Goal: Find contact information: Find contact information

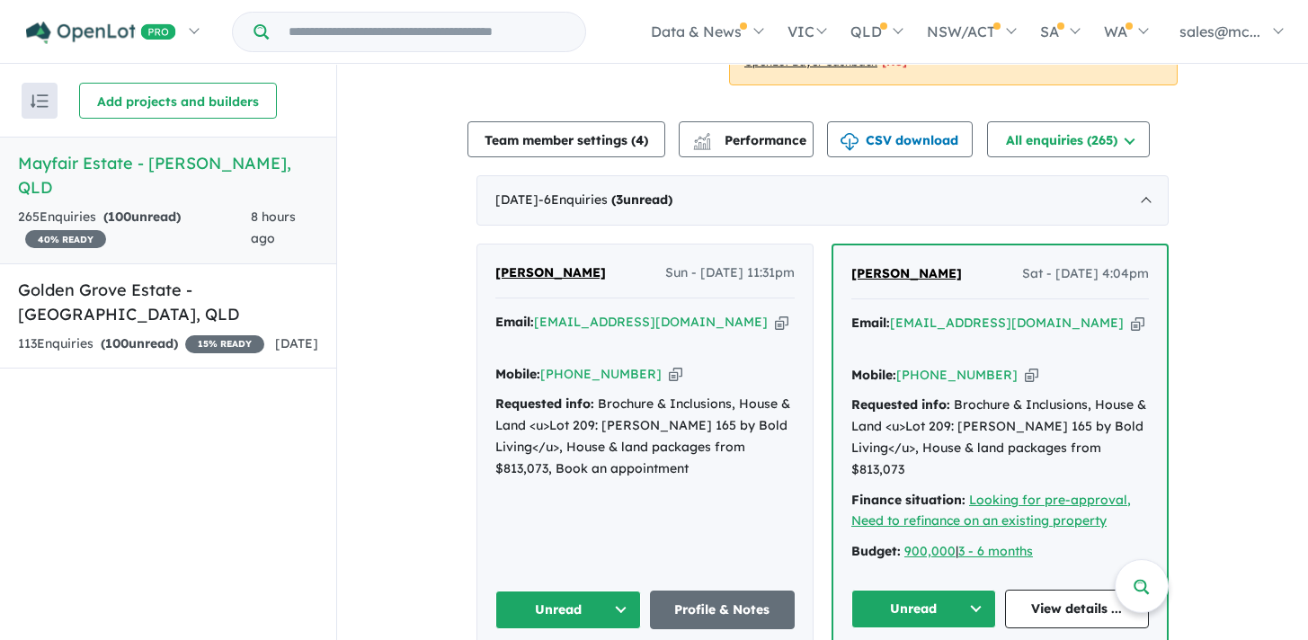
scroll to position [546, 0]
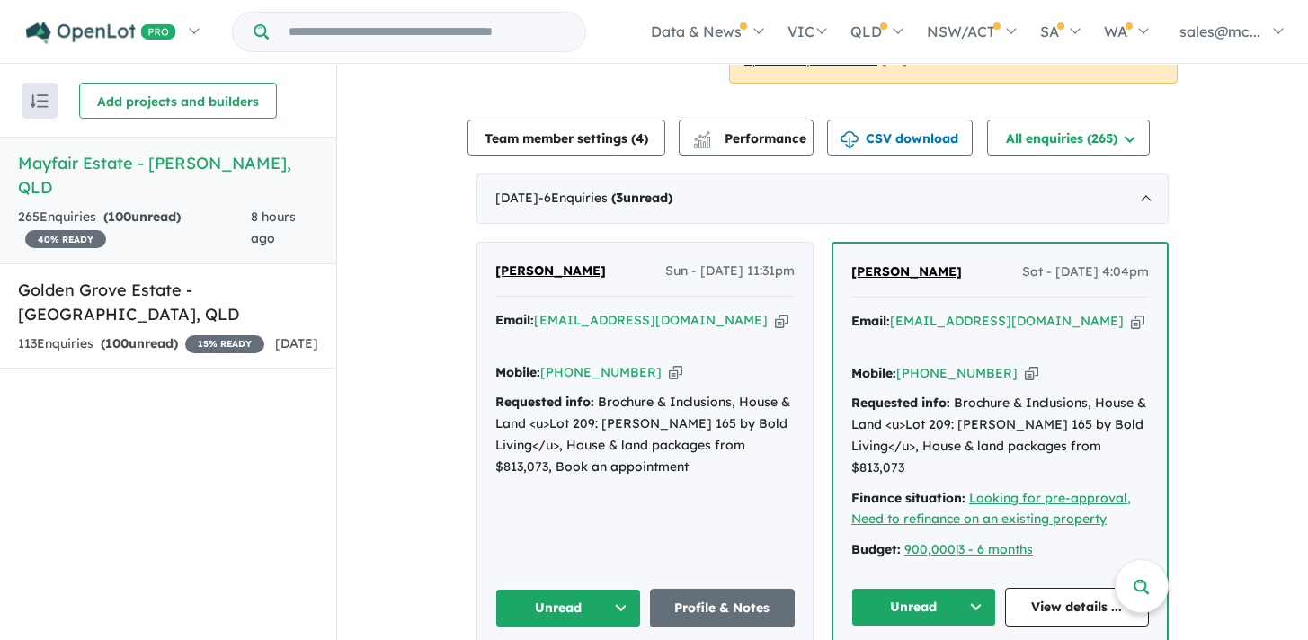
drag, startPoint x: 530, startPoint y: 322, endPoint x: 431, endPoint y: 298, distance: 102.7
drag, startPoint x: 639, startPoint y: 356, endPoint x: 564, endPoint y: 358, distance: 75.5
click at [564, 362] on div "Mobile: [PHONE_NUMBER] Copied!" at bounding box center [644, 373] width 299 height 22
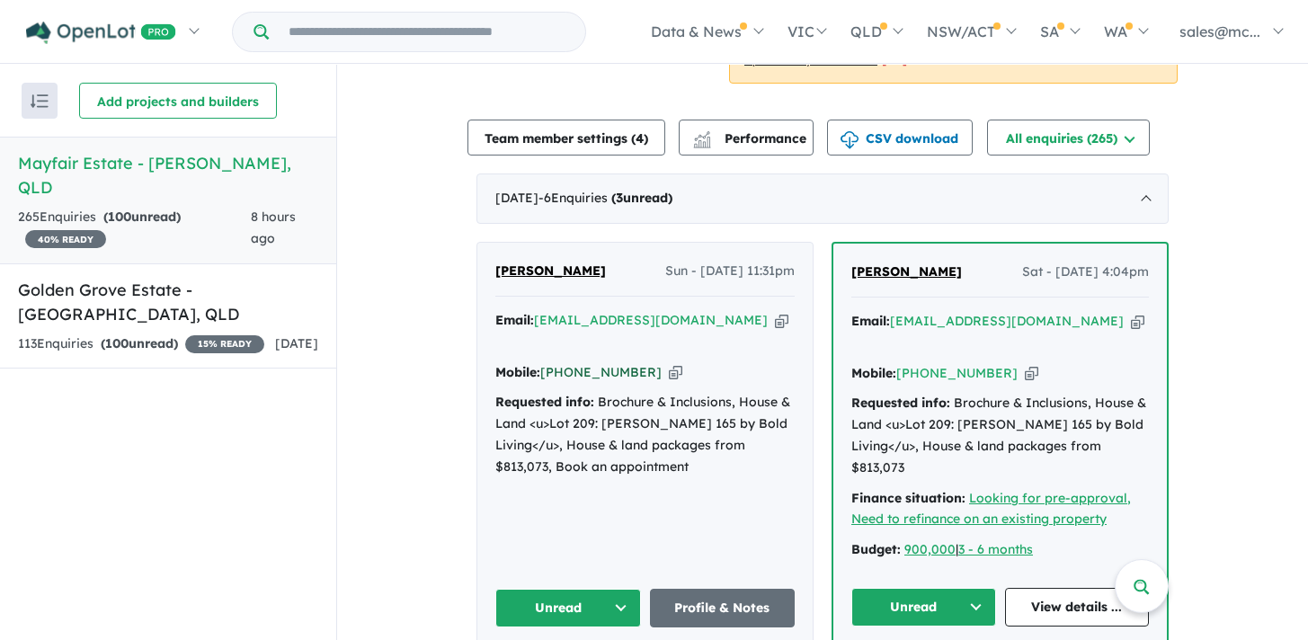
copy link "468 465 052"
drag, startPoint x: 531, startPoint y: 316, endPoint x: 682, endPoint y: 324, distance: 151.2
click at [682, 324] on div "Email: [EMAIL_ADDRESS][DOMAIN_NAME] Copied!" at bounding box center [644, 331] width 299 height 43
copy div "[EMAIL_ADDRESS][DOMAIN_NAME]"
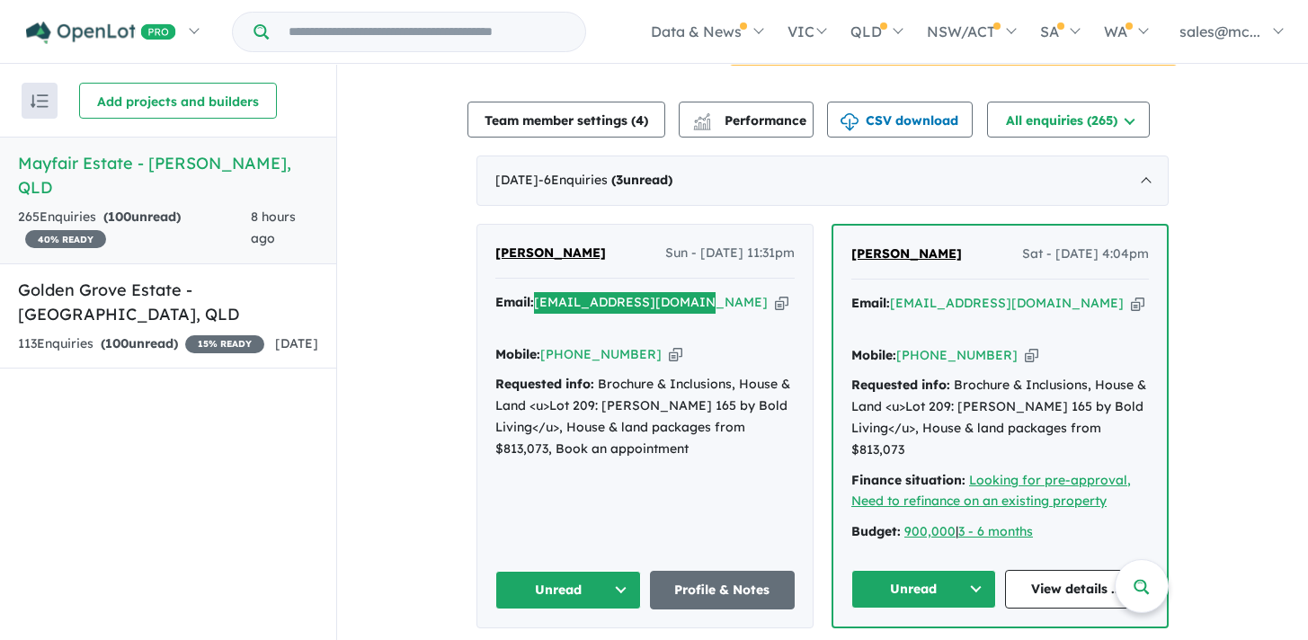
scroll to position [575, 0]
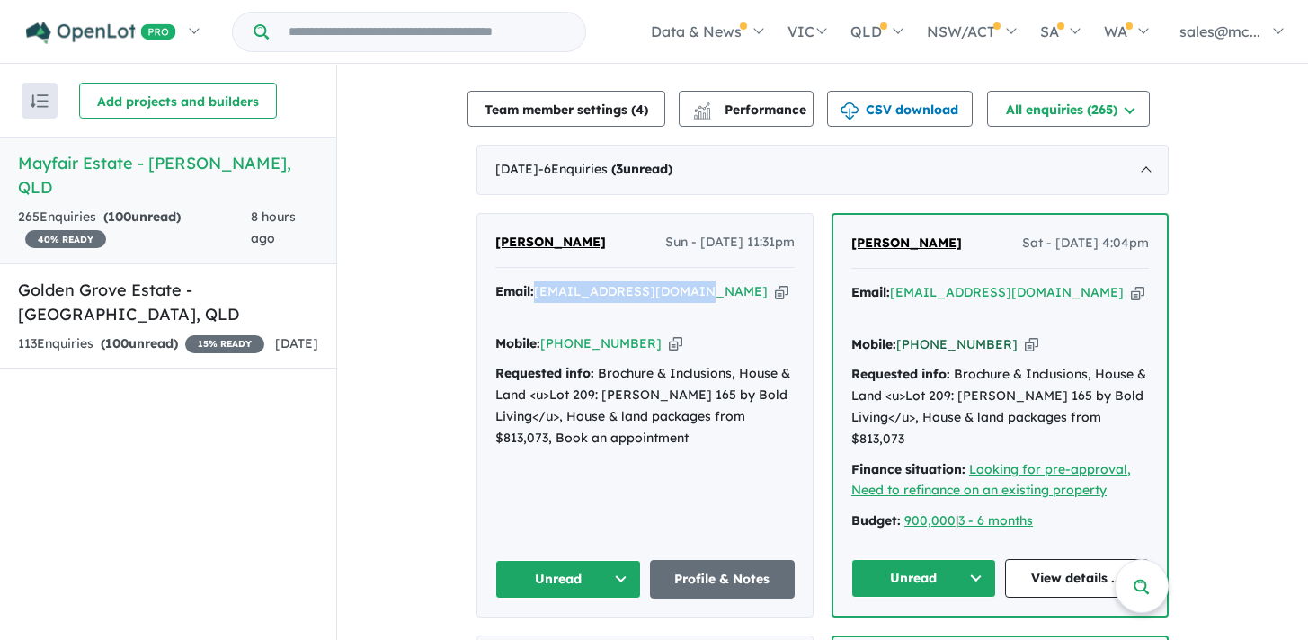
drag, startPoint x: 991, startPoint y: 320, endPoint x: 922, endPoint y: 325, distance: 68.5
click at [922, 334] on div "Mobile: [PHONE_NUMBER] Copied!" at bounding box center [1000, 345] width 298 height 22
copy link "419 724 419"
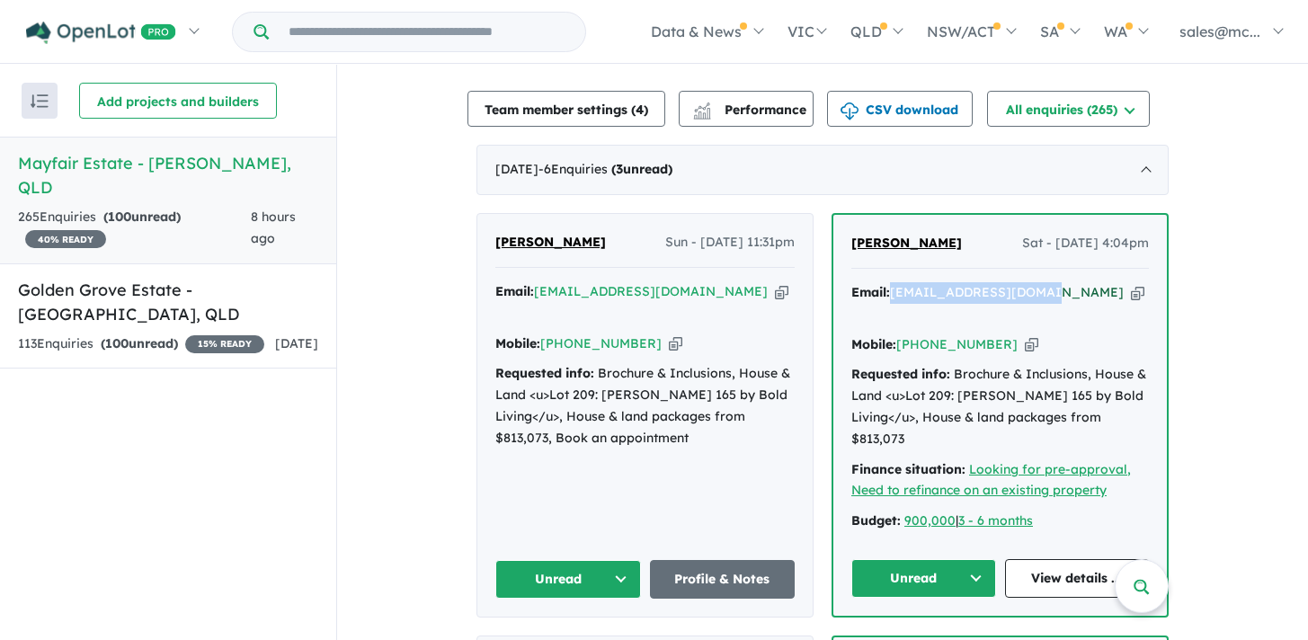
drag, startPoint x: 1042, startPoint y: 292, endPoint x: 890, endPoint y: 298, distance: 152.0
click at [890, 298] on div "Email: [EMAIL_ADDRESS][DOMAIN_NAME] Copied!" at bounding box center [1000, 303] width 298 height 43
copy a%20Mayfair%20Estate%20-%20Joyner"] "[EMAIL_ADDRESS][DOMAIN_NAME]"
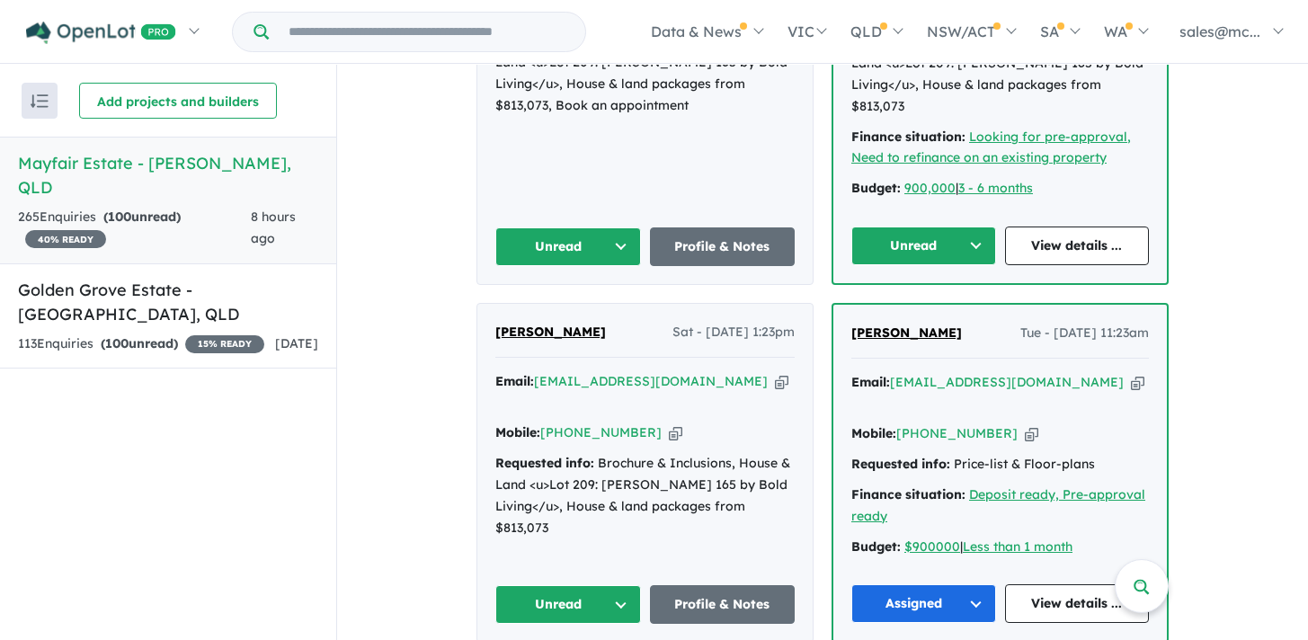
scroll to position [908, 0]
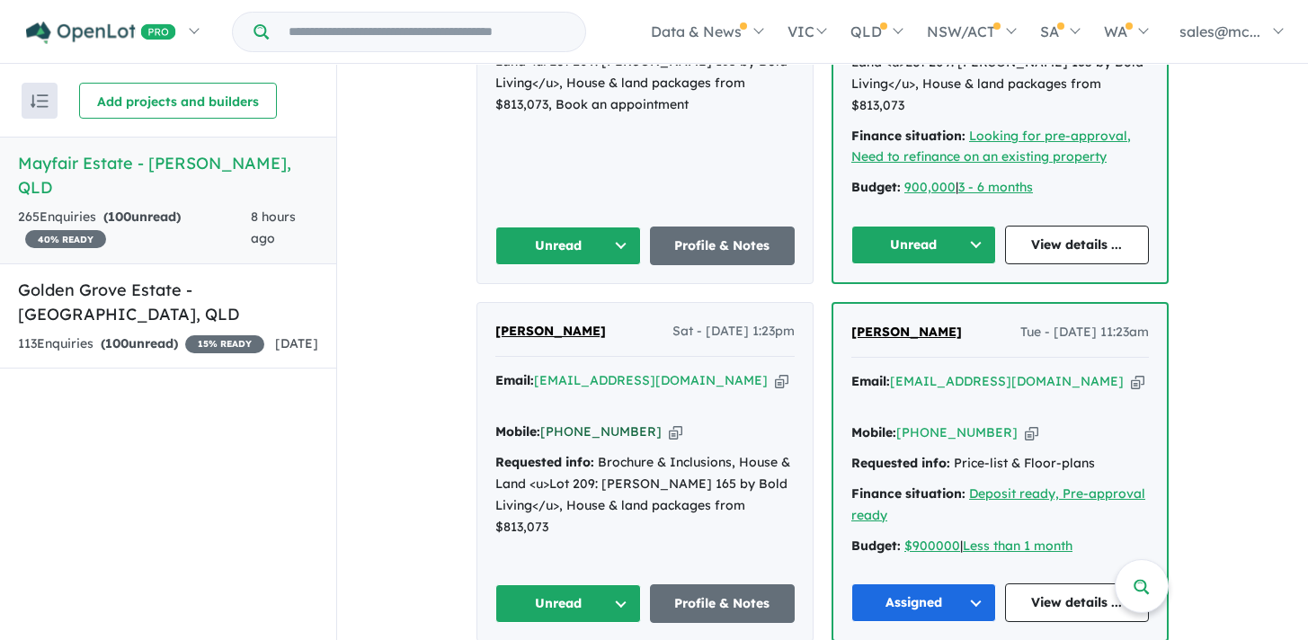
drag, startPoint x: 636, startPoint y: 369, endPoint x: 566, endPoint y: 376, distance: 70.5
click at [566, 422] on div "Mobile: [PHONE_NUMBER] Copied!" at bounding box center [644, 433] width 299 height 22
copy link "431 385 287"
drag, startPoint x: 687, startPoint y: 340, endPoint x: 537, endPoint y: 341, distance: 150.1
click at [537, 370] on div "Email: [EMAIL_ADDRESS][DOMAIN_NAME] Copied!" at bounding box center [644, 391] width 299 height 43
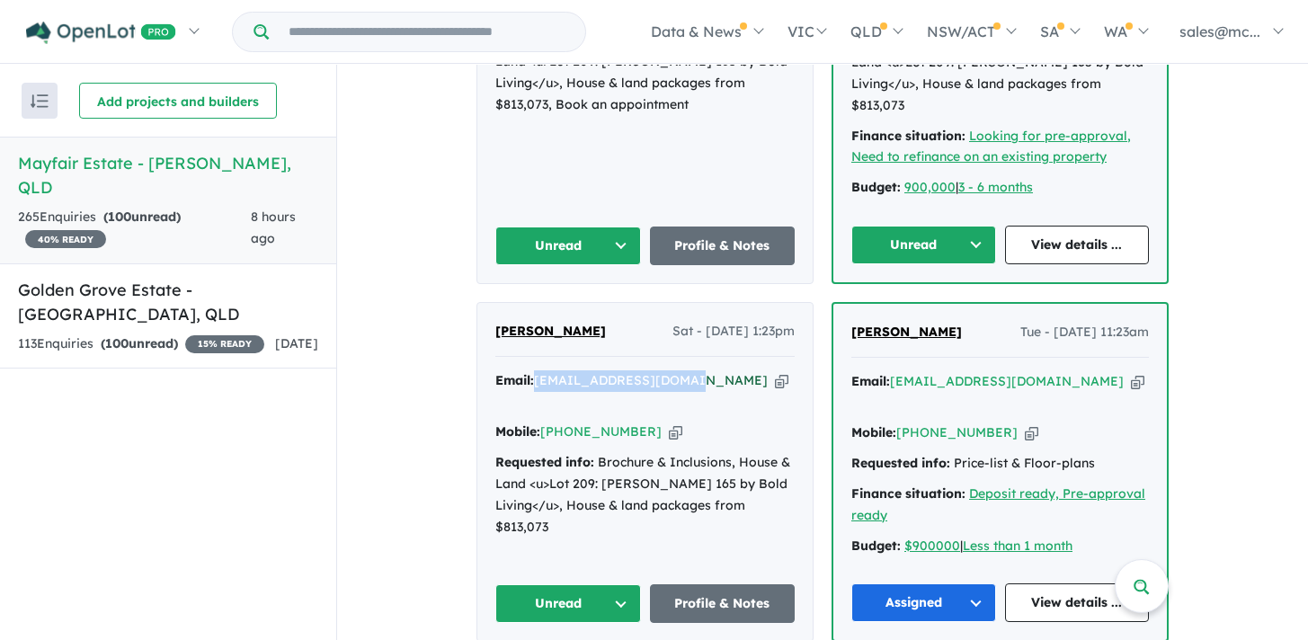
copy a%20Mayfair%20Estate%20-%20Joyner"] "[EMAIL_ADDRESS][DOMAIN_NAME]"
